Goal: Task Accomplishment & Management: Use online tool/utility

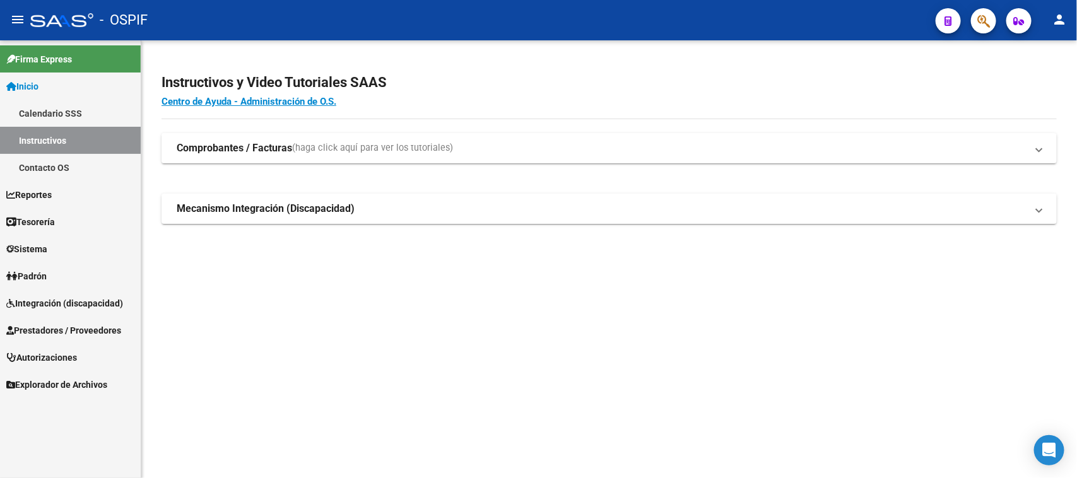
click at [43, 327] on span "Prestadores / Proveedores" at bounding box center [63, 331] width 115 height 14
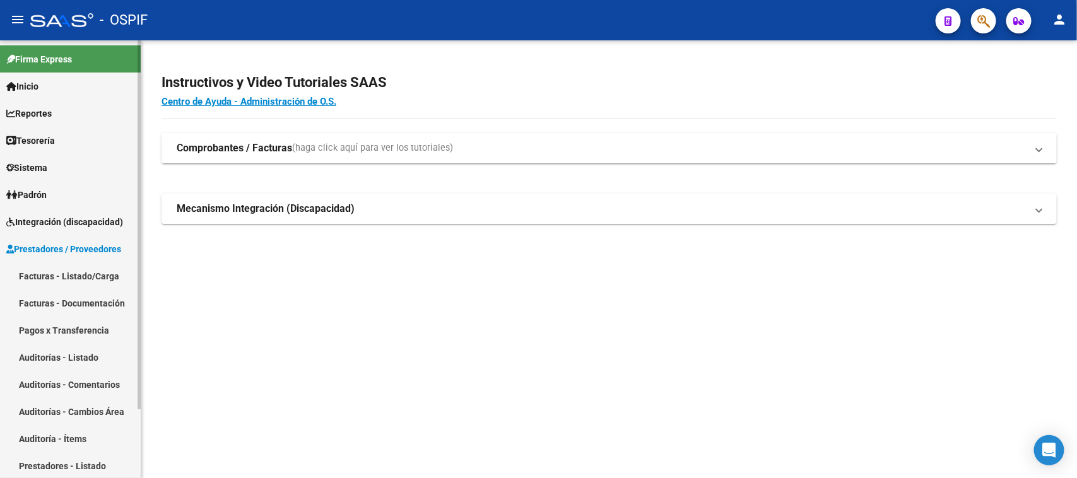
click at [49, 266] on link "Facturas - Listado/Carga" at bounding box center [70, 275] width 141 height 27
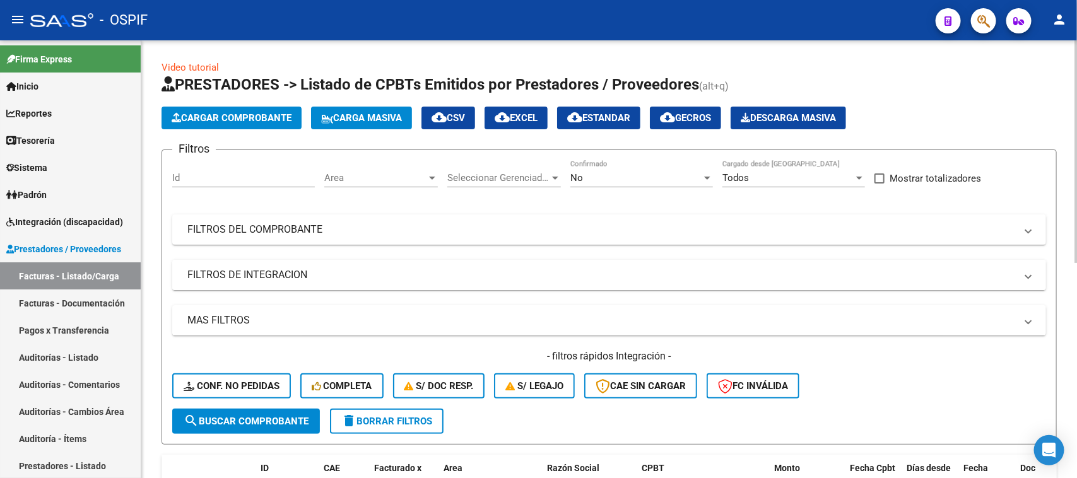
scroll to position [79, 0]
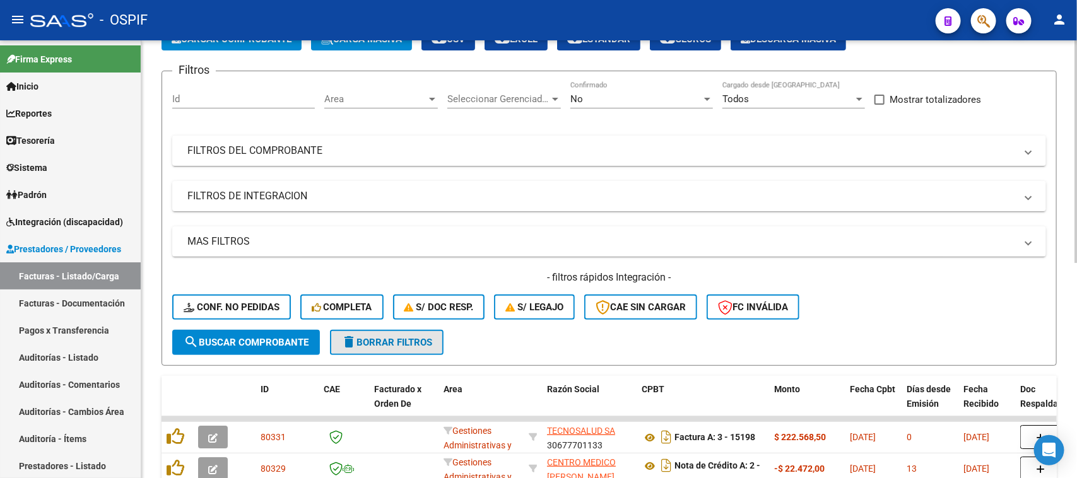
click at [426, 339] on span "delete Borrar Filtros" at bounding box center [386, 342] width 91 height 11
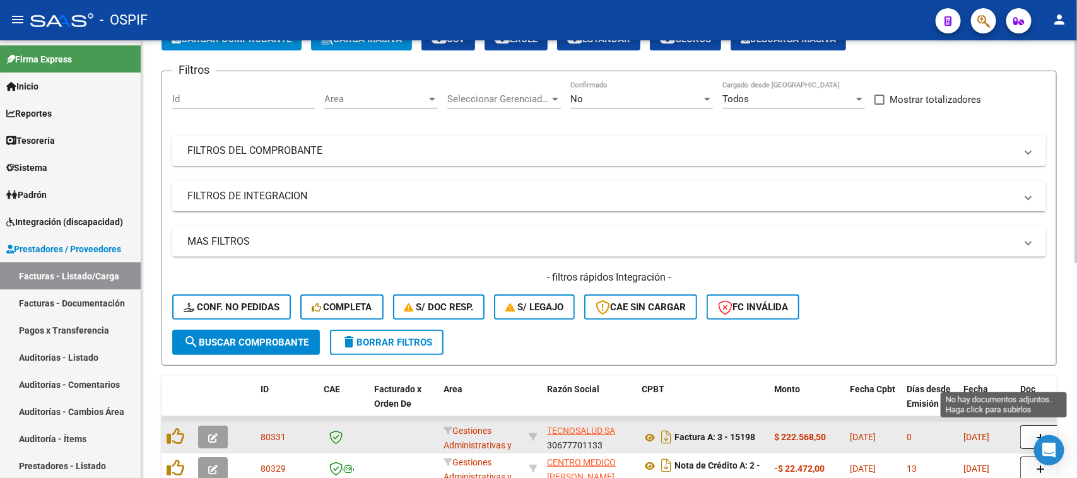
click at [1032, 433] on button "button" at bounding box center [1040, 437] width 40 height 24
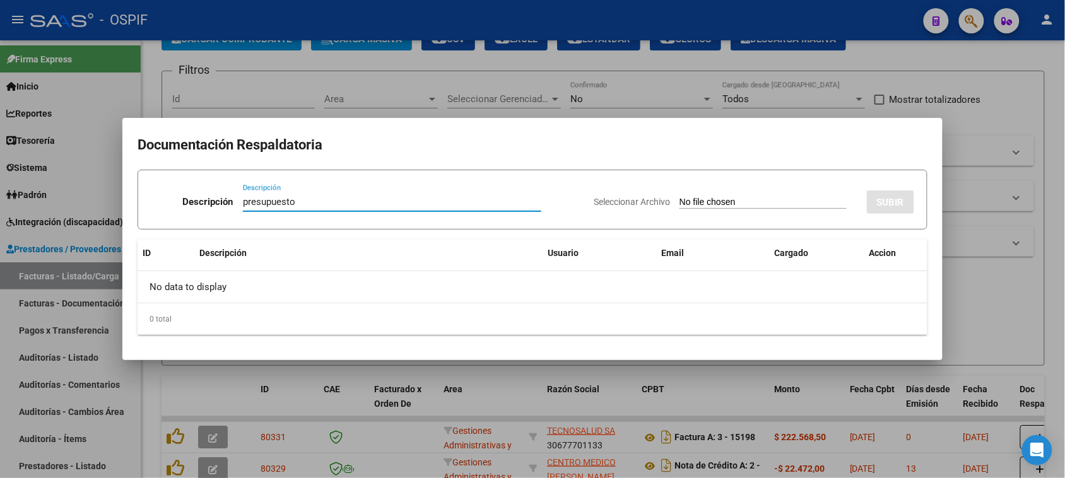
type input "presupuesto"
click at [701, 208] on input "Seleccionar Archivo" at bounding box center [762, 203] width 167 height 12
type input "C:\fakepath\TECNO SALUD- [PERSON_NAME].pdf"
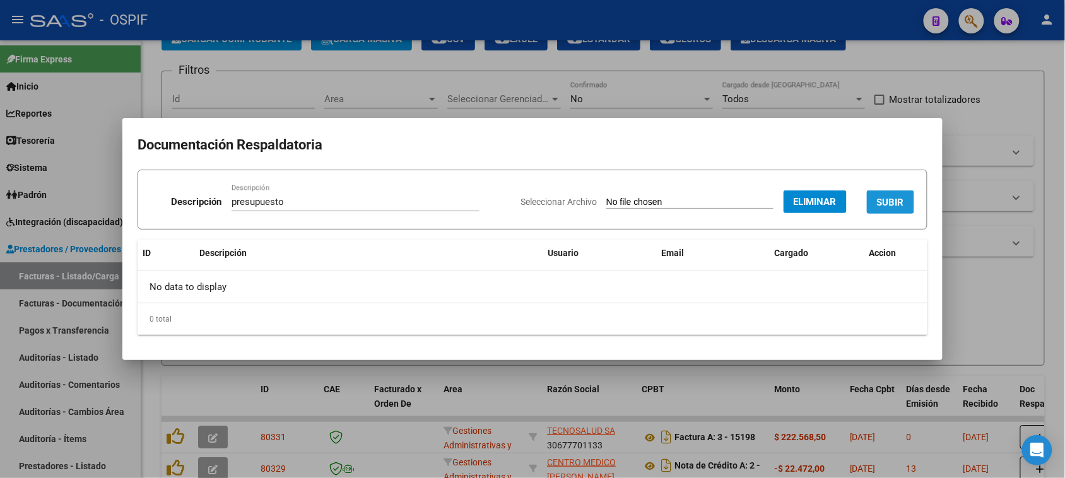
click at [896, 201] on span "SUBIR" at bounding box center [890, 202] width 27 height 11
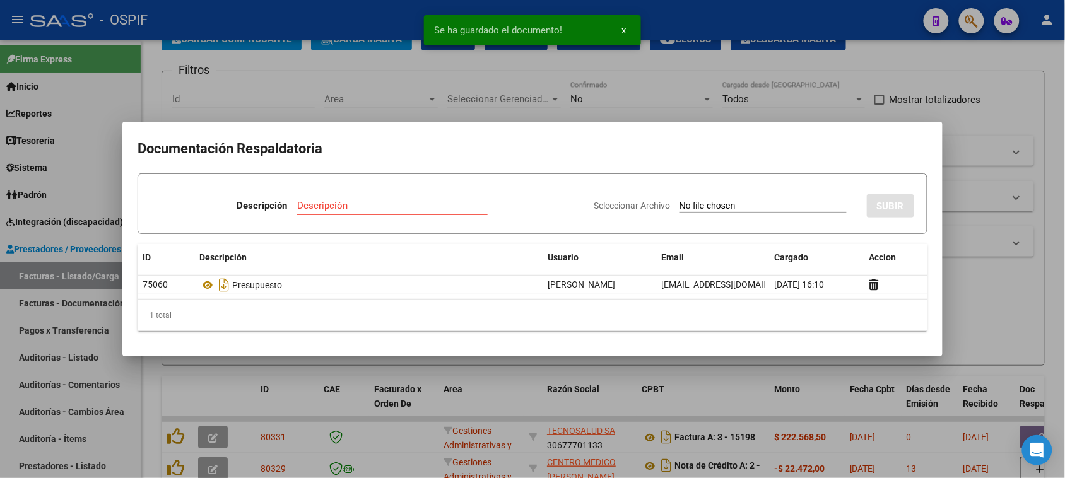
drag, startPoint x: 763, startPoint y: 390, endPoint x: 654, endPoint y: 428, distance: 116.1
click at [759, 393] on div at bounding box center [532, 239] width 1065 height 478
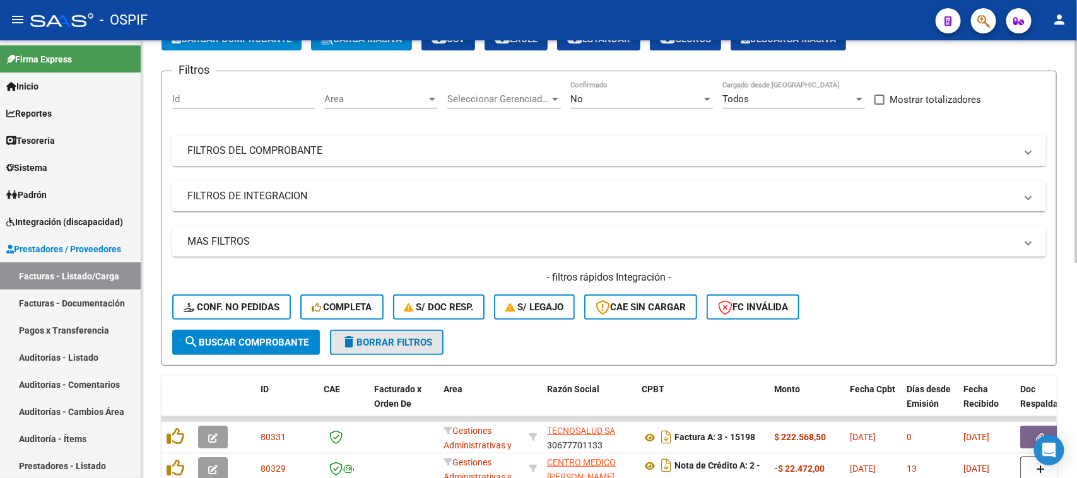
click at [369, 338] on span "delete Borrar Filtros" at bounding box center [386, 342] width 91 height 11
